Goal: Task Accomplishment & Management: Manage account settings

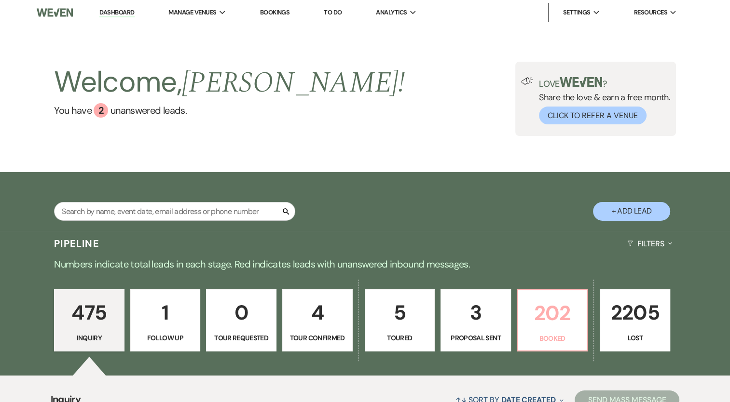
click at [557, 325] on p "202" at bounding box center [553, 313] width 58 height 32
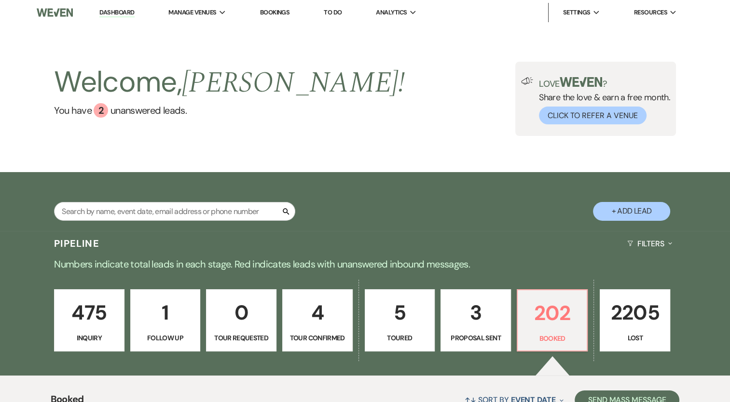
click at [281, 308] on div "475 Inquiry 1 Follow Up 0 Tour Requested 4 Tour Confirmed 5 Toured 3 Proposal S…" at bounding box center [365, 327] width 695 height 98
click at [297, 309] on p "4" at bounding box center [318, 313] width 58 height 32
select select "4"
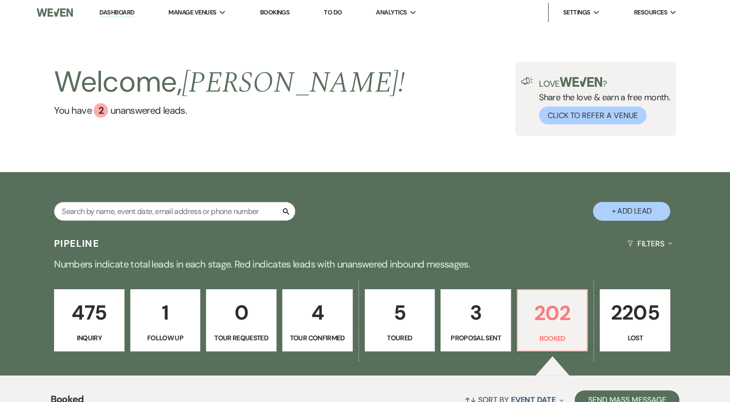
select select "4"
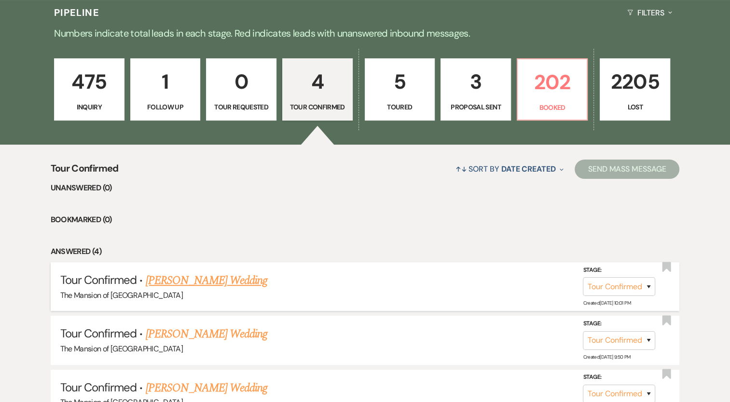
scroll to position [241, 0]
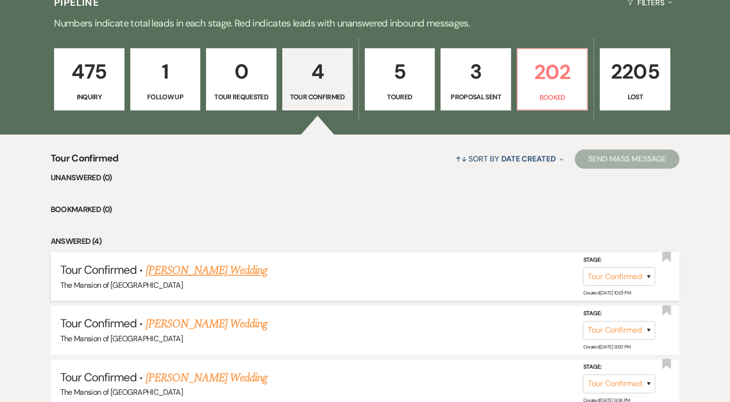
click at [226, 273] on link "[PERSON_NAME] Wedding" at bounding box center [207, 270] width 122 height 17
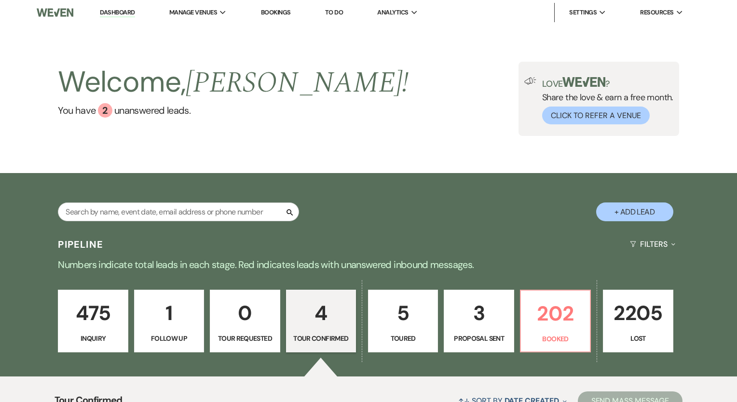
select select "4"
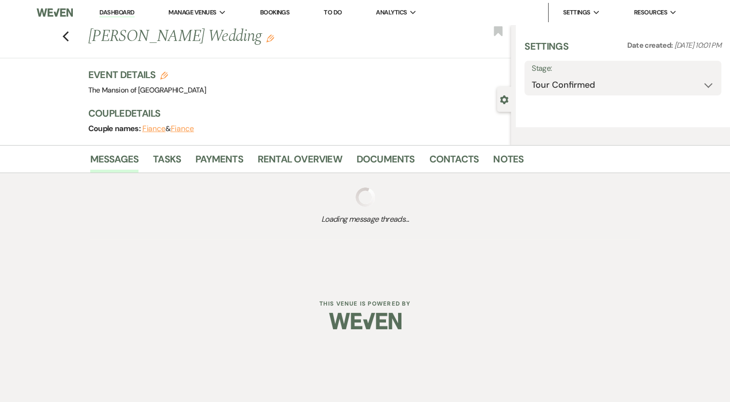
select select "5"
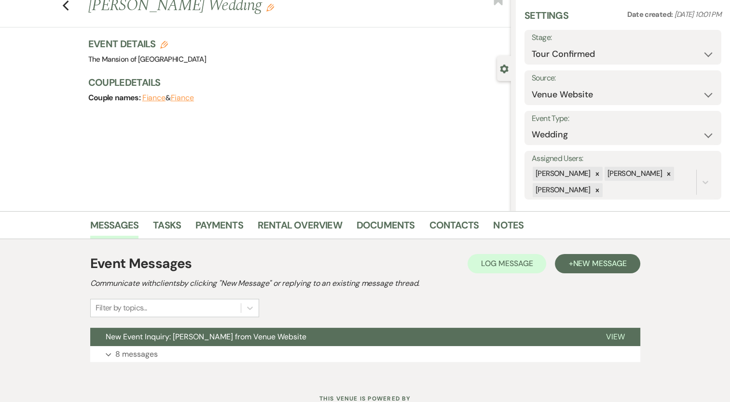
scroll to position [67, 0]
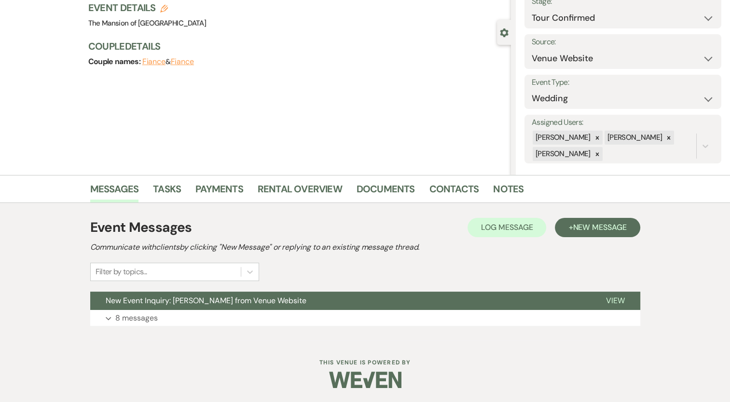
click at [262, 289] on div "Event Messages Log Log Message + New Message Communicate with clients by clicki…" at bounding box center [365, 272] width 550 height 118
click at [264, 297] on span "New Event Inquiry: [PERSON_NAME] from Venue Website" at bounding box center [206, 301] width 201 height 10
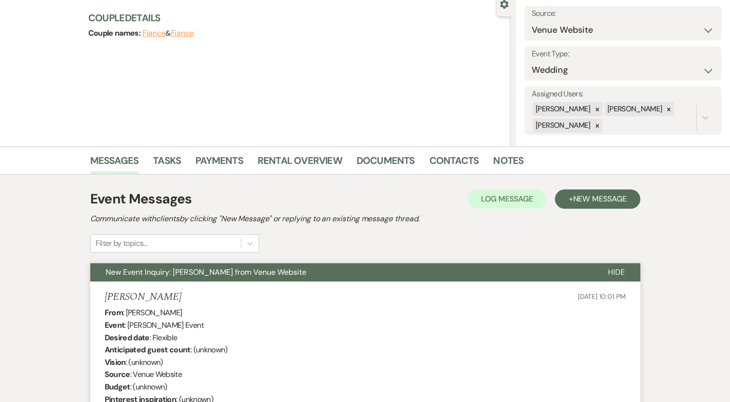
scroll to position [0, 0]
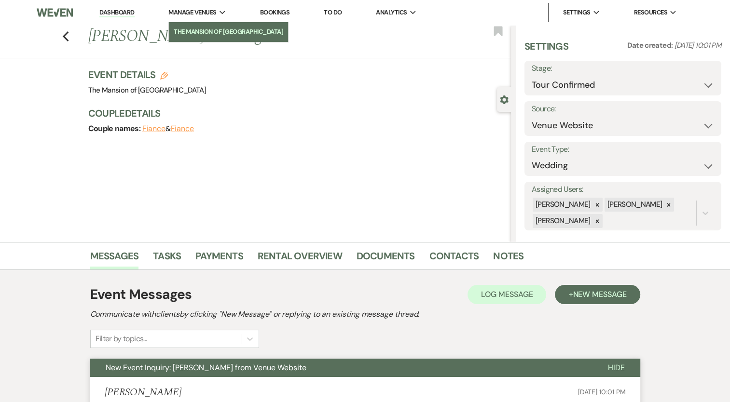
click at [212, 32] on li "The Mansion of [GEOGRAPHIC_DATA]" at bounding box center [229, 32] width 110 height 10
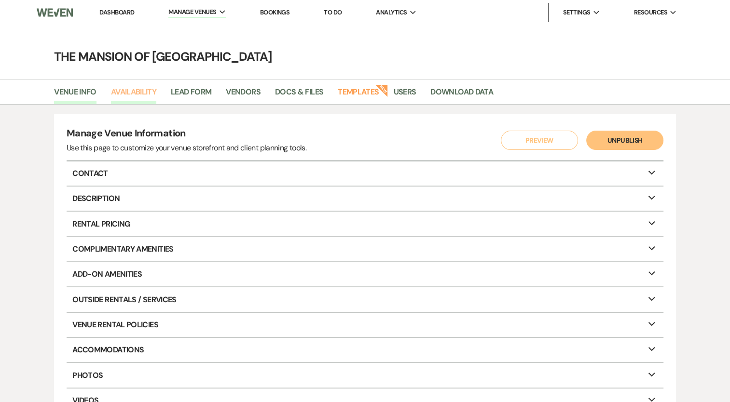
click at [152, 91] on link "Availability" at bounding box center [133, 95] width 45 height 18
select select "2"
select select "2026"
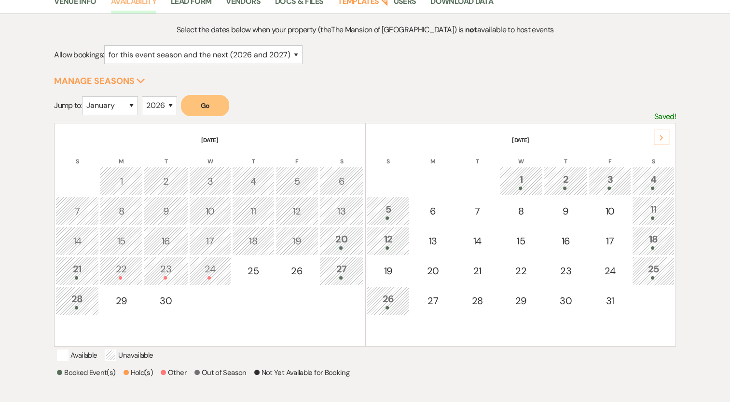
scroll to position [97, 0]
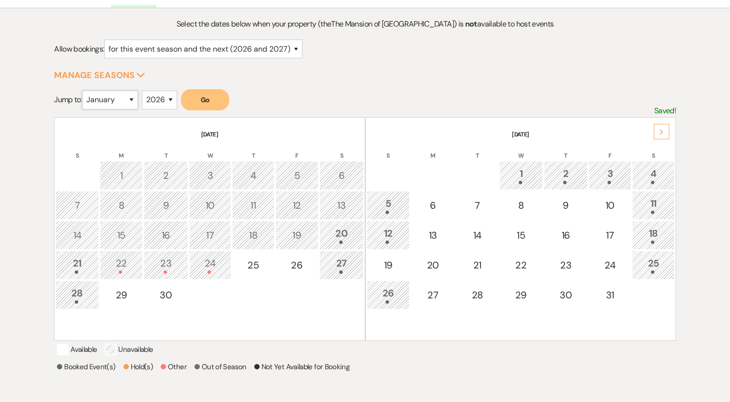
click at [106, 100] on select "January February March April May June July August September October November De…" at bounding box center [110, 100] width 56 height 19
select select "9"
click at [84, 91] on select "January February March April May June July August September October November De…" at bounding box center [110, 100] width 56 height 19
click at [208, 109] on button "Go" at bounding box center [205, 99] width 48 height 21
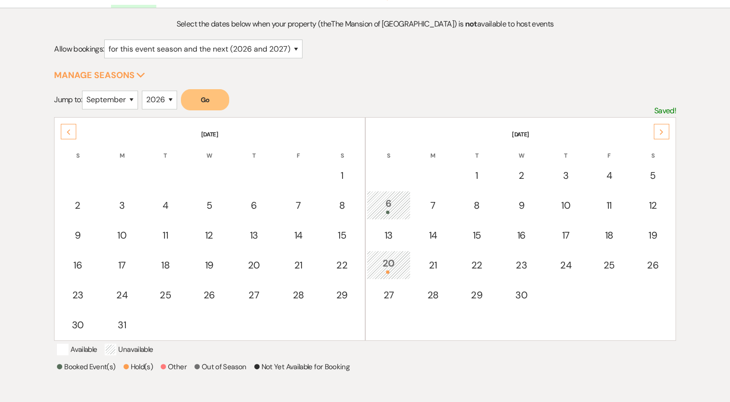
click at [662, 132] on icon "Next" at bounding box center [661, 132] width 5 height 6
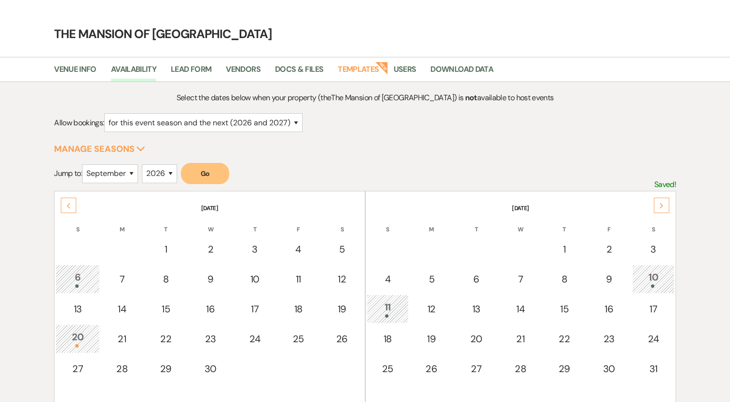
scroll to position [0, 0]
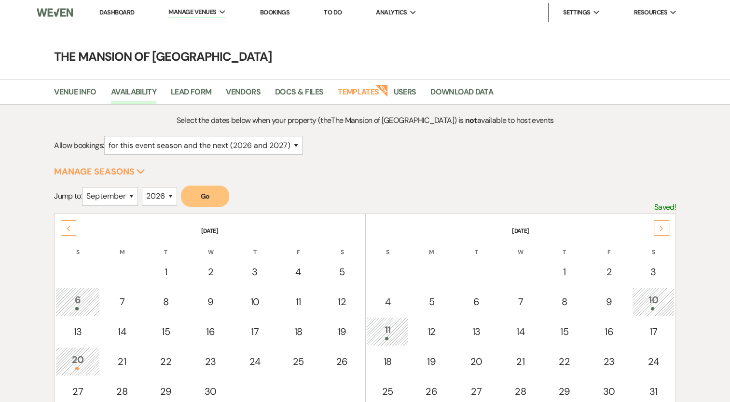
drag, startPoint x: 123, startPoint y: 14, endPoint x: 364, endPoint y: 0, distance: 241.7
click at [123, 14] on link "Dashboard" at bounding box center [116, 12] width 35 height 8
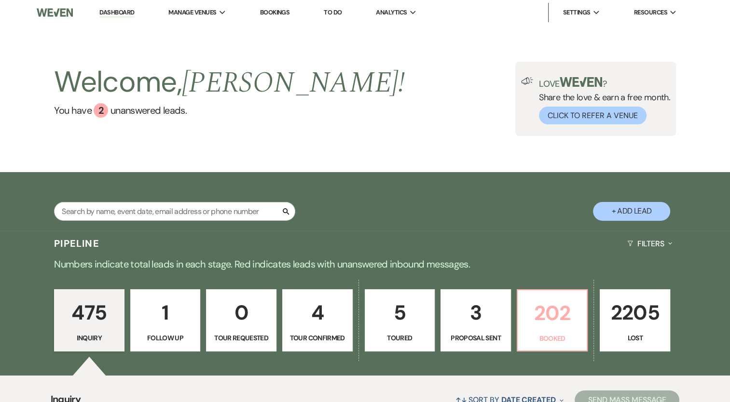
click at [565, 317] on p "202" at bounding box center [553, 313] width 58 height 32
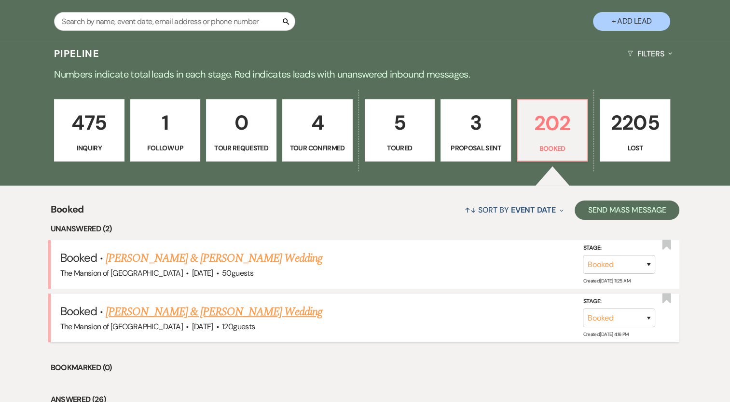
scroll to position [193, 0]
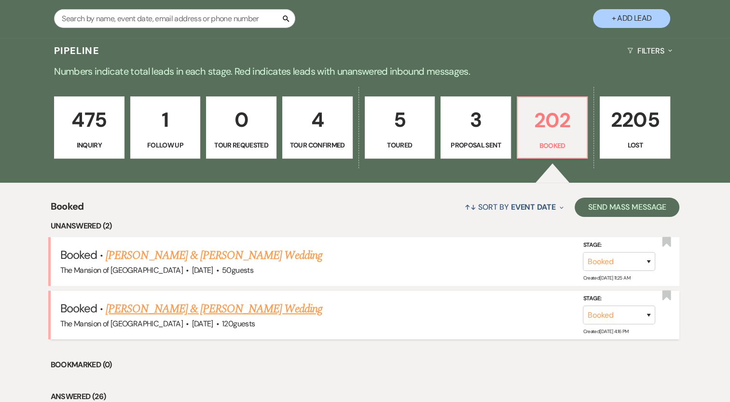
click at [231, 310] on link "[PERSON_NAME] & [PERSON_NAME] Wedding" at bounding box center [214, 309] width 216 height 17
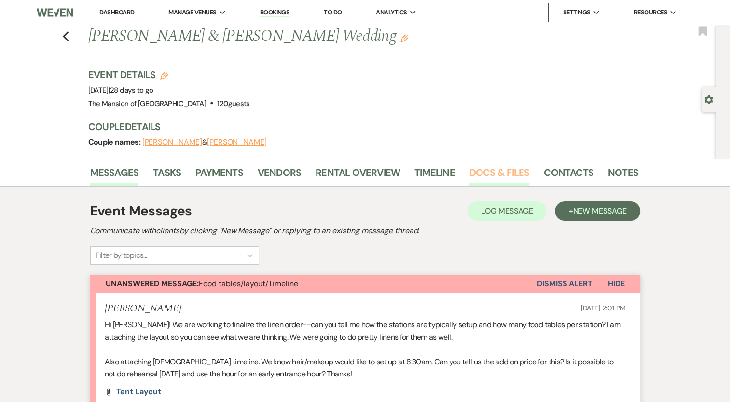
click at [500, 175] on link "Docs & Files" at bounding box center [500, 175] width 60 height 21
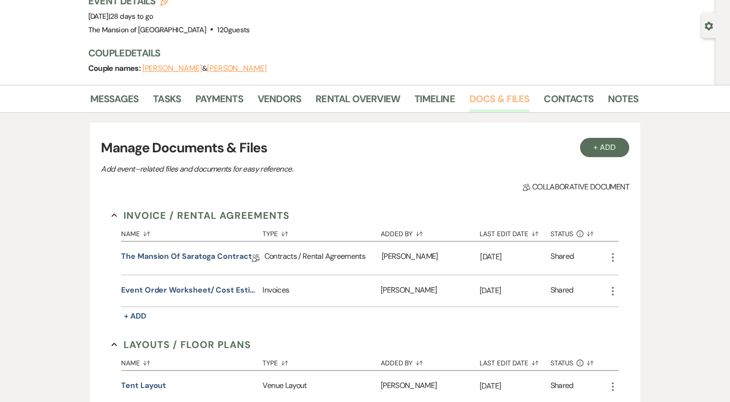
scroll to position [145, 0]
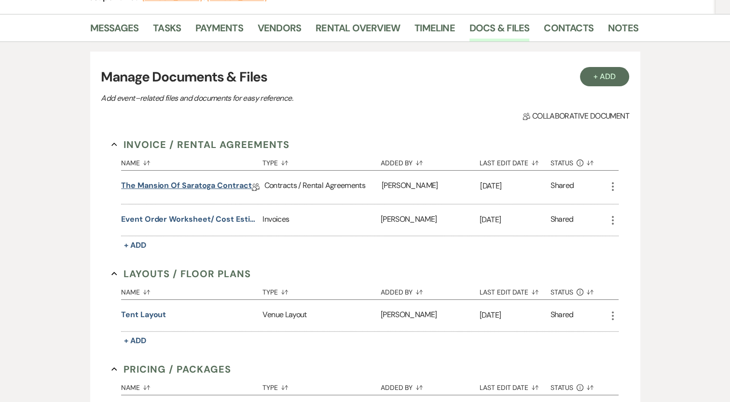
click at [188, 186] on link "The Mansion of Saratoga Contract" at bounding box center [186, 187] width 130 height 15
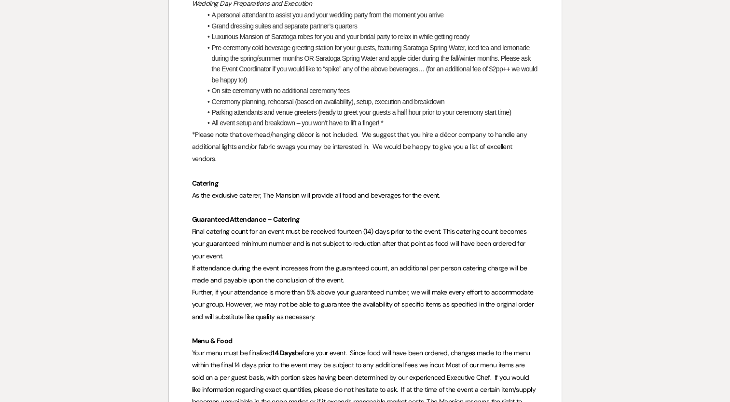
scroll to position [676, 0]
